Goal: Task Accomplishment & Management: Manage account settings

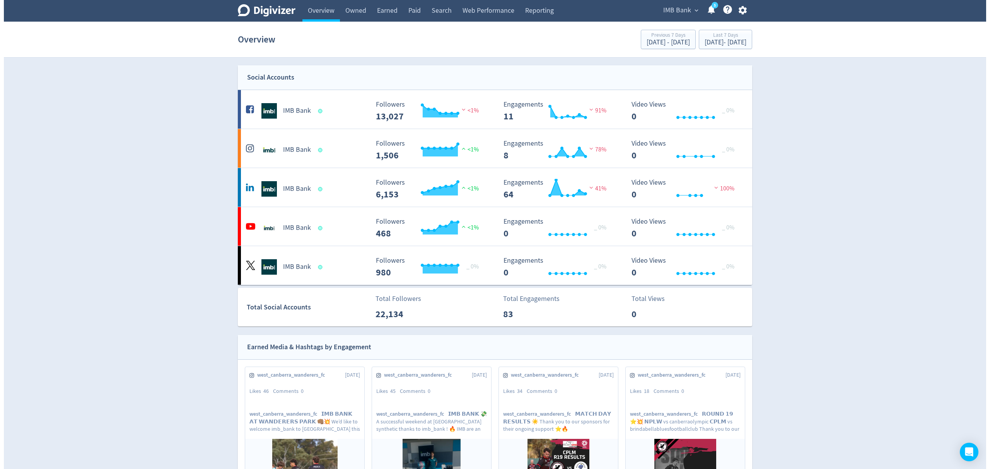
scroll to position [309, 0]
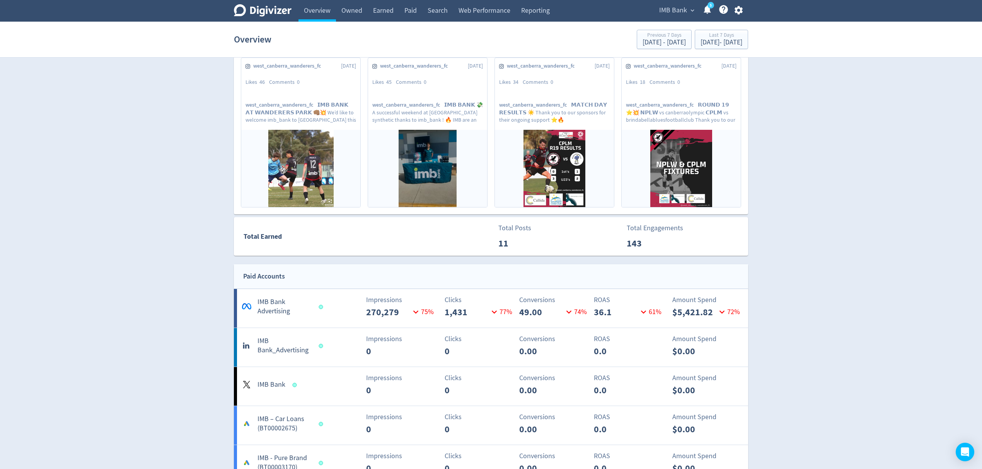
click at [733, 4] on div "IMB Bank expand_more 5 Help Center - Searchable support on using Digivizer" at bounding box center [699, 11] width 97 height 22
click at [734, 12] on icon "button" at bounding box center [738, 10] width 8 height 9
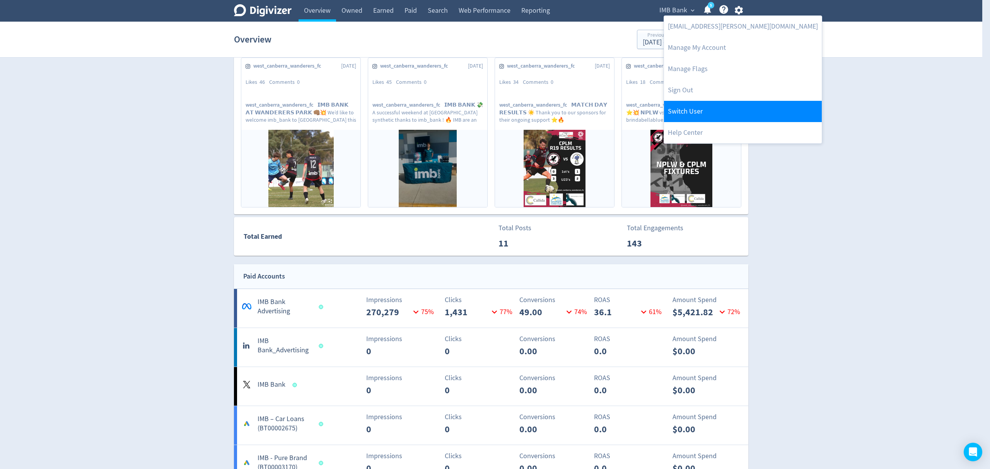
click at [698, 112] on link "Switch User" at bounding box center [743, 111] width 158 height 21
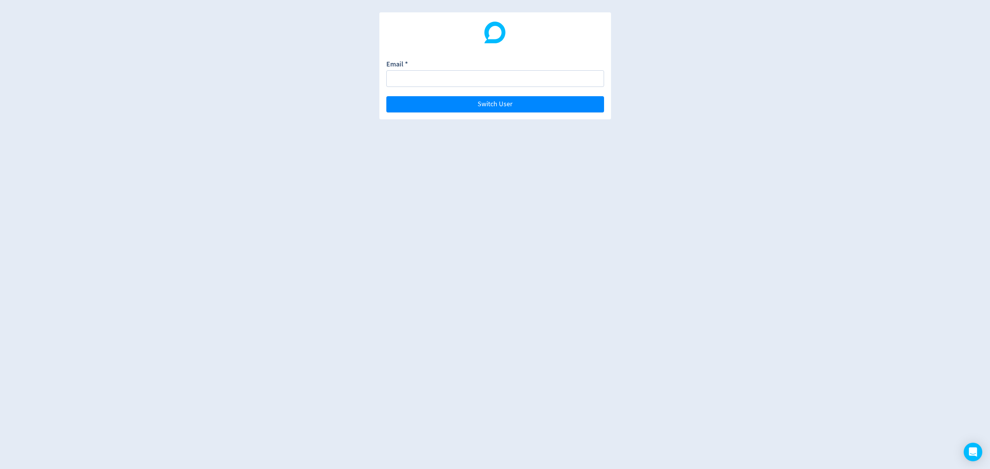
click at [444, 88] on form "Email * Switch User" at bounding box center [495, 86] width 218 height 53
click at [449, 80] on input "Email *" at bounding box center [495, 78] width 218 height 17
type input "[DOMAIN_NAME][EMAIL_ADDRESS][DOMAIN_NAME]"
click at [386, 96] on button "Switch User" at bounding box center [495, 104] width 218 height 16
